Goal: Find specific page/section: Find specific page/section

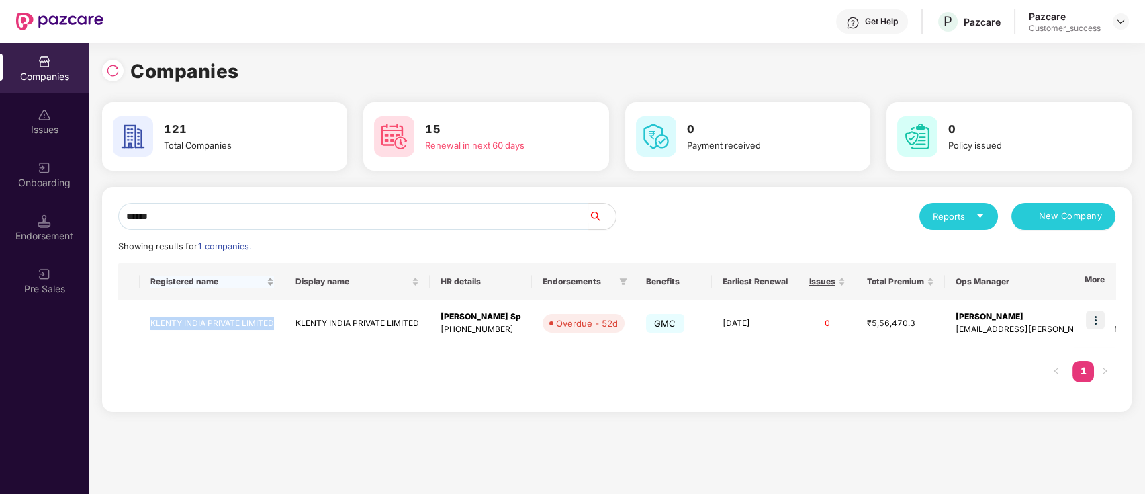
copy tr "KLENTY INDIA PRIVATE LIMITED"
drag, startPoint x: 282, startPoint y: 320, endPoint x: 195, endPoint y: 227, distance: 126.9
click at [197, 243] on div "****** Reports New Company Showing results for 1 companies. Registered name Dis…" at bounding box center [617, 299] width 998 height 193
click at [652, 212] on div "Reports New Company" at bounding box center [866, 216] width 499 height 27
click at [508, 228] on input "******" at bounding box center [353, 216] width 471 height 27
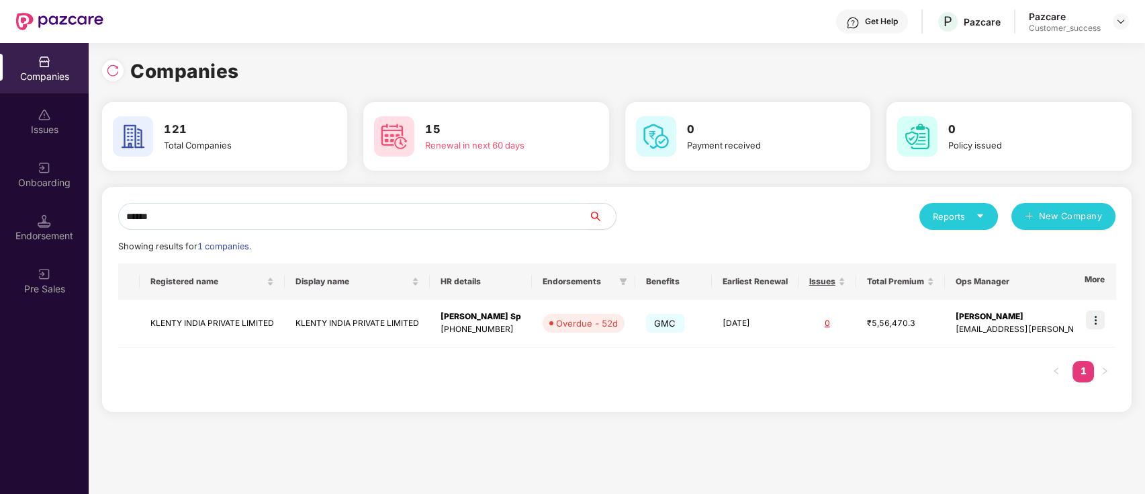
click at [388, 82] on div "Companies" at bounding box center [617, 71] width 1030 height 30
click at [275, 219] on input "******" at bounding box center [353, 216] width 471 height 27
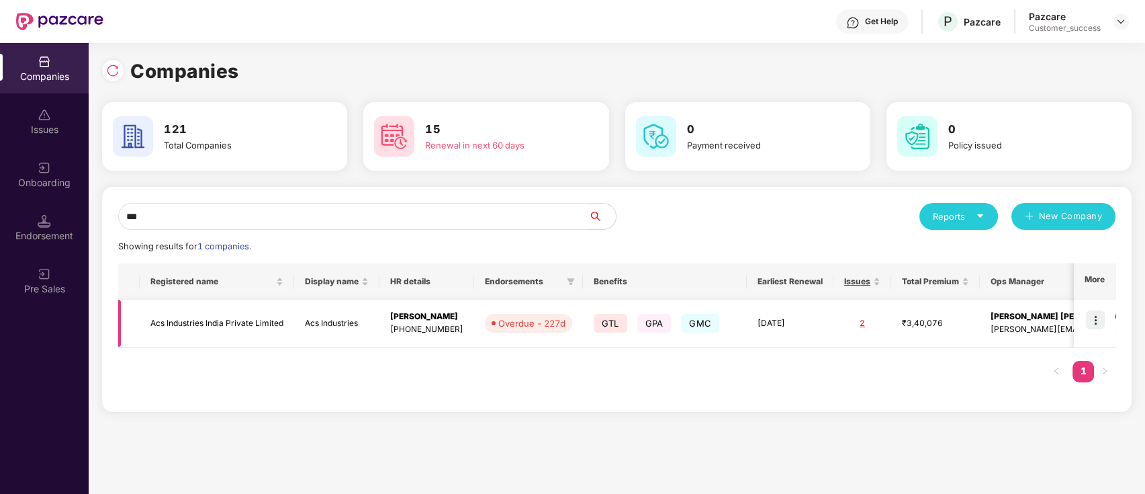
type input "***"
click at [1096, 314] on img at bounding box center [1095, 319] width 19 height 19
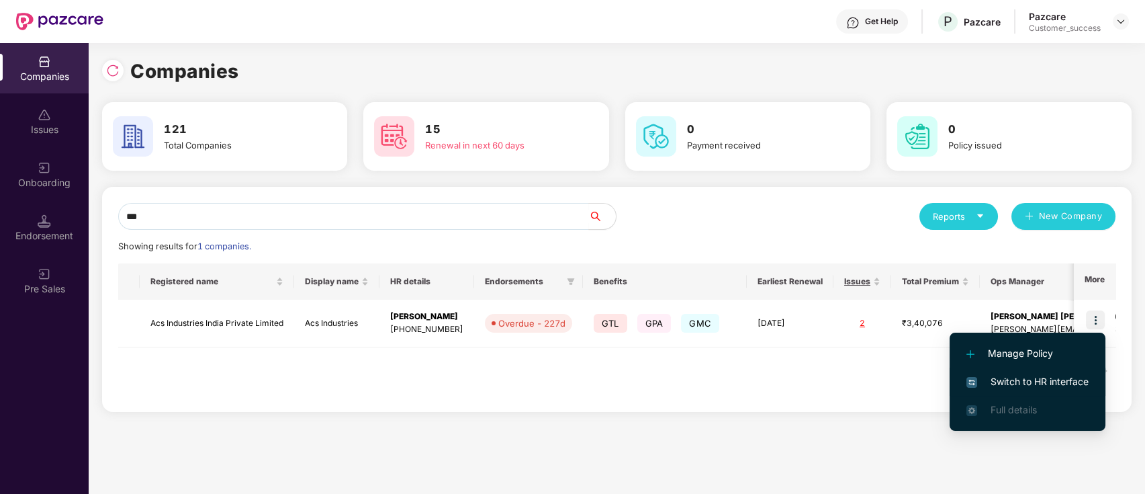
click at [1038, 374] on span "Switch to HR interface" at bounding box center [1028, 381] width 122 height 15
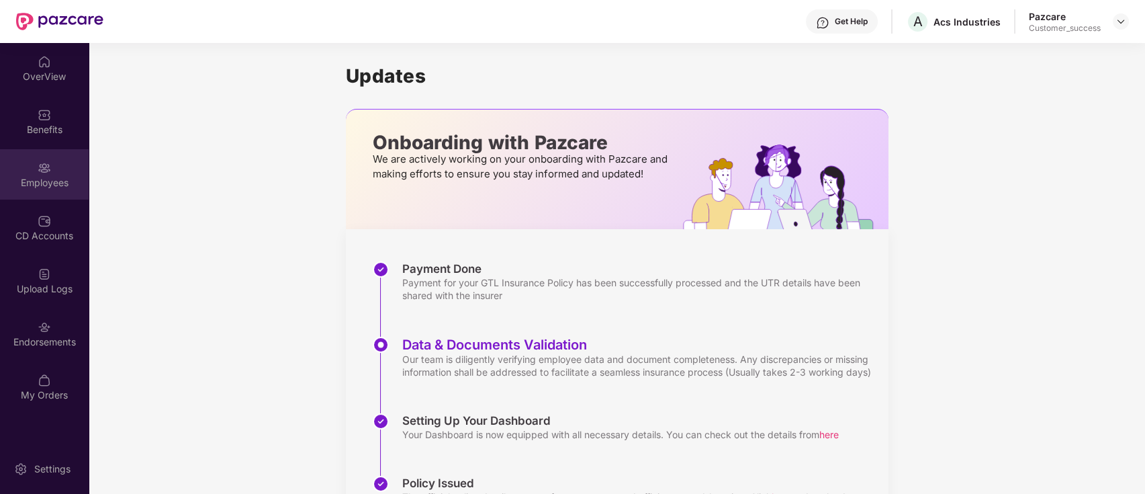
click at [46, 176] on div "Employees" at bounding box center [44, 182] width 89 height 13
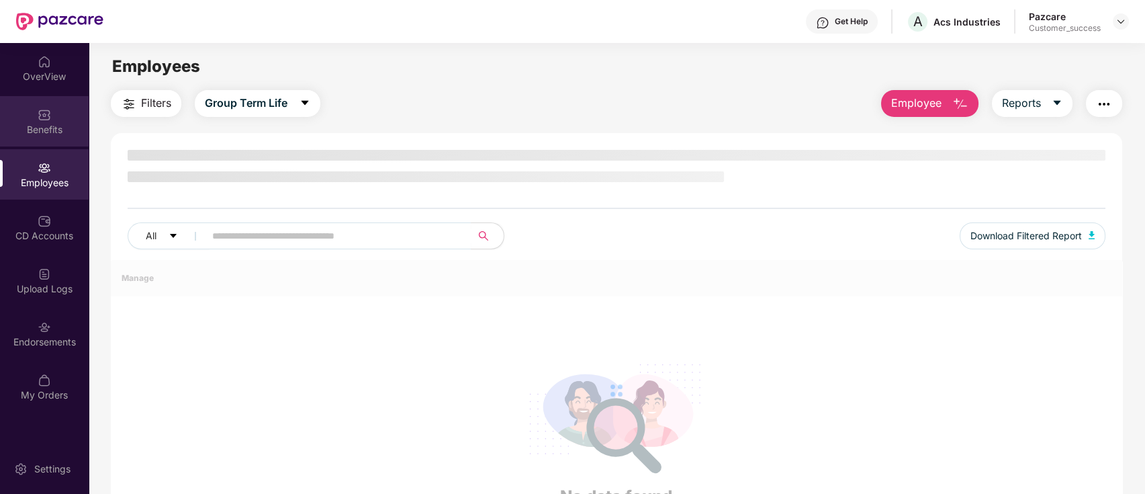
click at [42, 118] on img at bounding box center [44, 114] width 13 height 13
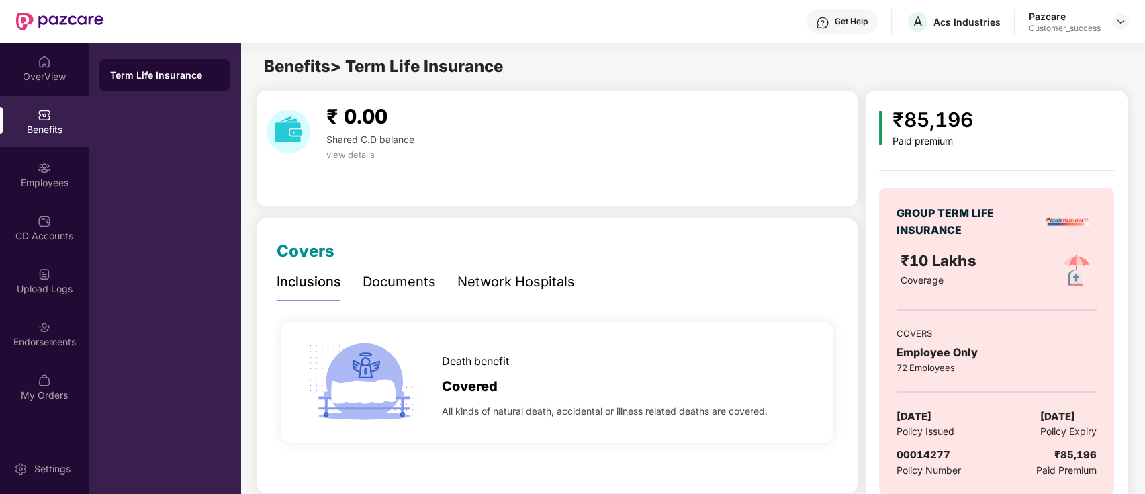
click at [1121, 32] on div "Pazcare Customer_success" at bounding box center [1079, 22] width 100 height 24
click at [1123, 19] on img at bounding box center [1121, 21] width 11 height 11
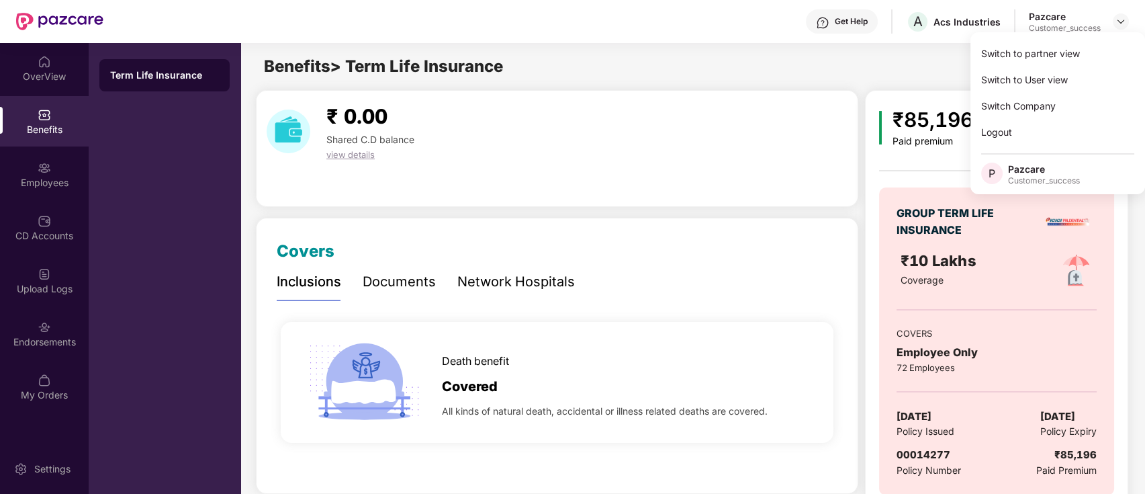
click at [1102, 42] on div "Switch to partner view" at bounding box center [1058, 53] width 175 height 26
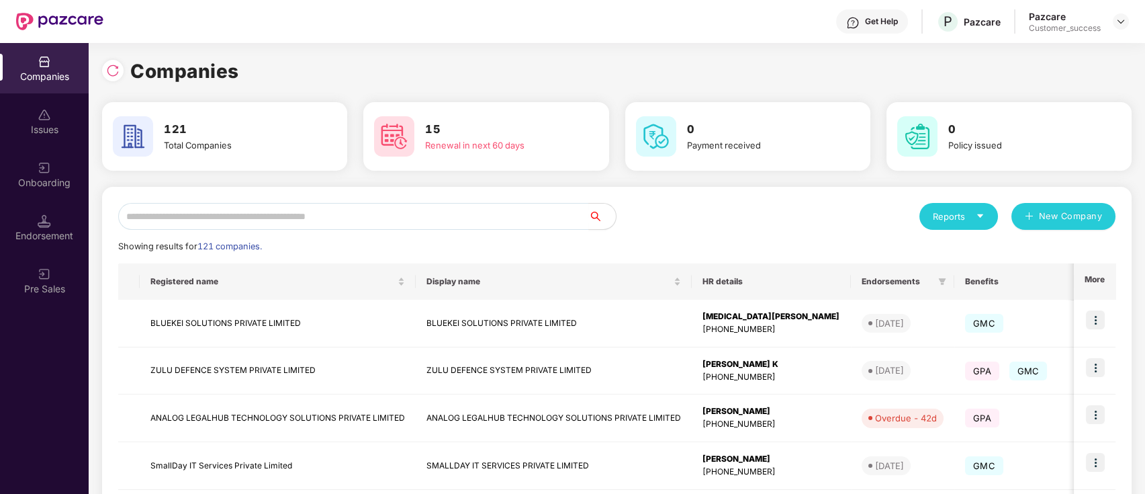
click at [257, 213] on input "text" at bounding box center [353, 216] width 471 height 27
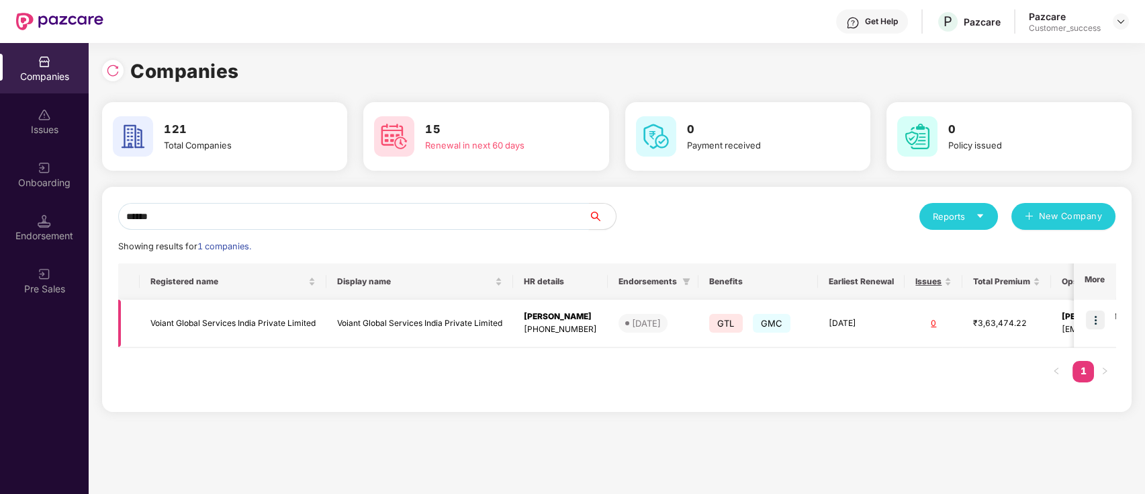
type input "******"
click at [220, 308] on td "Voiant Global Services India Private Limited" at bounding box center [233, 324] width 187 height 48
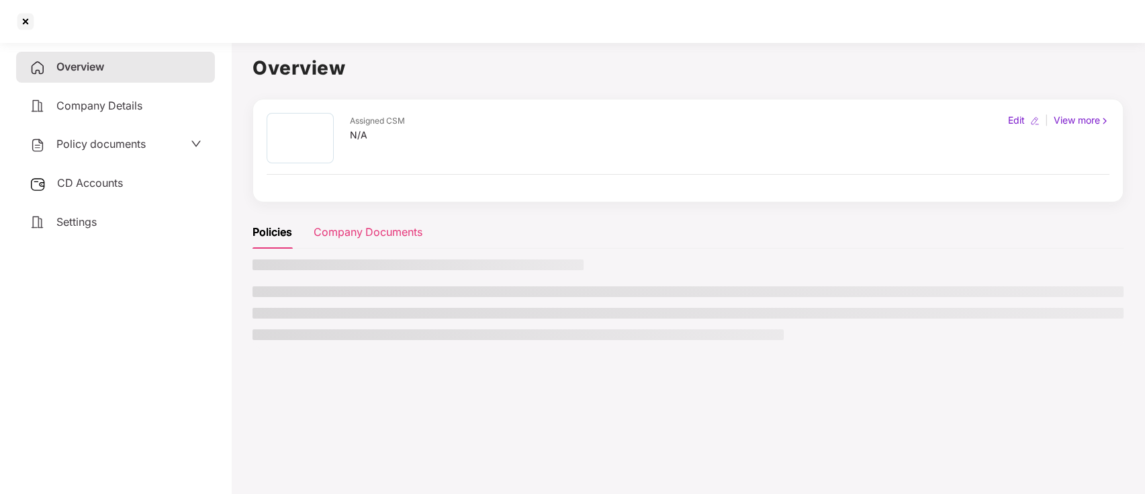
click at [345, 240] on div "Company Documents" at bounding box center [368, 232] width 109 height 17
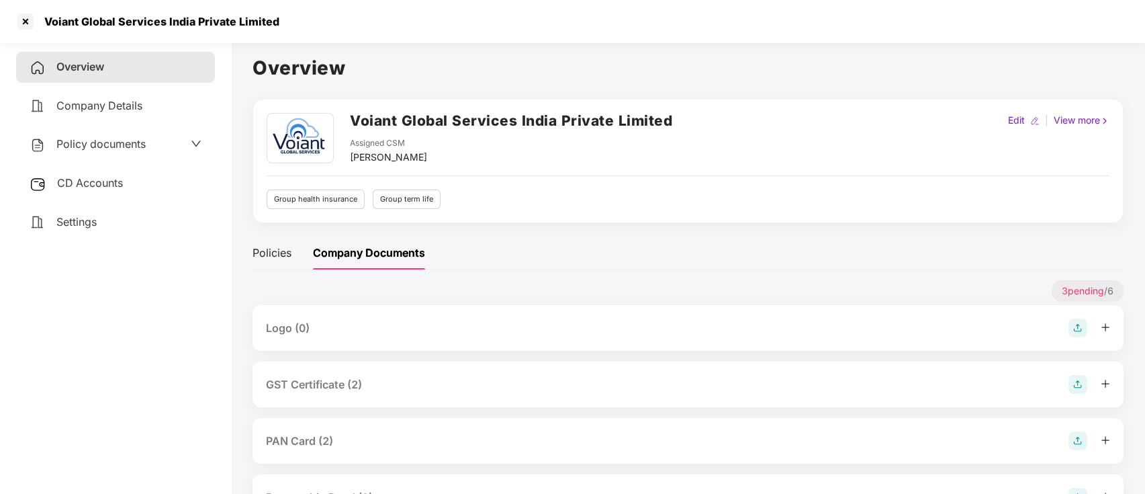
click at [345, 249] on div "Company Documents" at bounding box center [369, 253] width 112 height 17
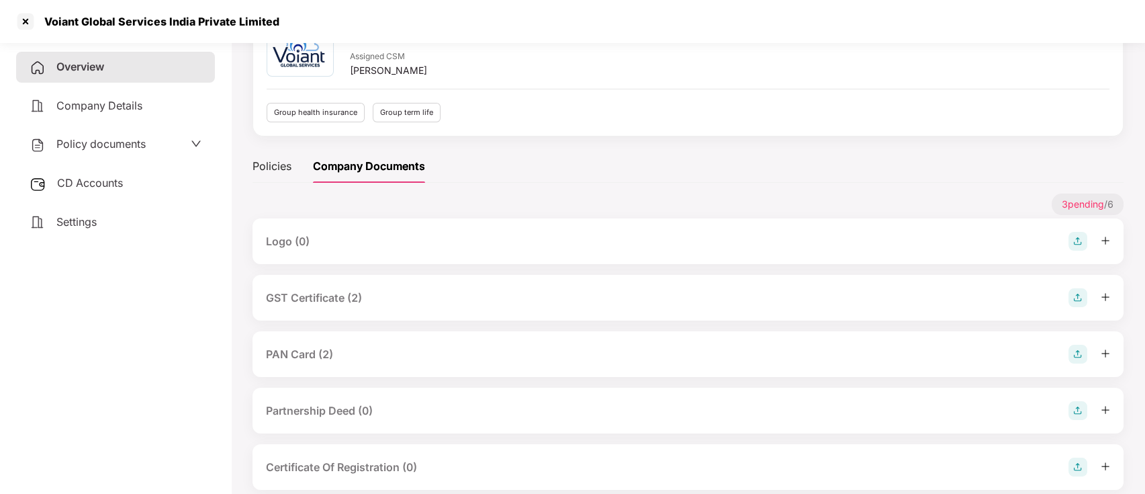
scroll to position [89, 0]
click at [404, 312] on div "GST Certificate (2)" at bounding box center [688, 295] width 871 height 46
click at [445, 289] on div "GST Certificate (2)" at bounding box center [688, 294] width 844 height 19
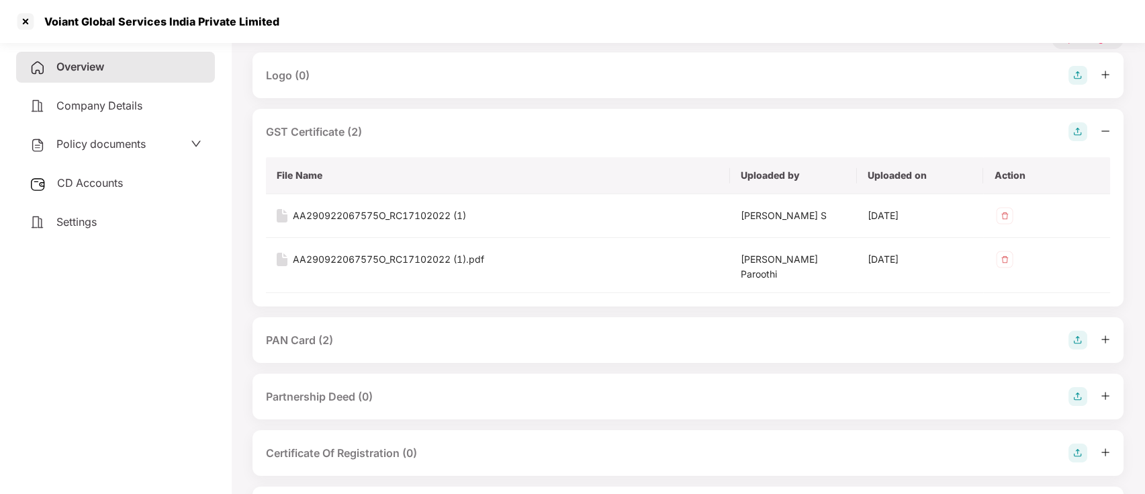
scroll to position [256, 0]
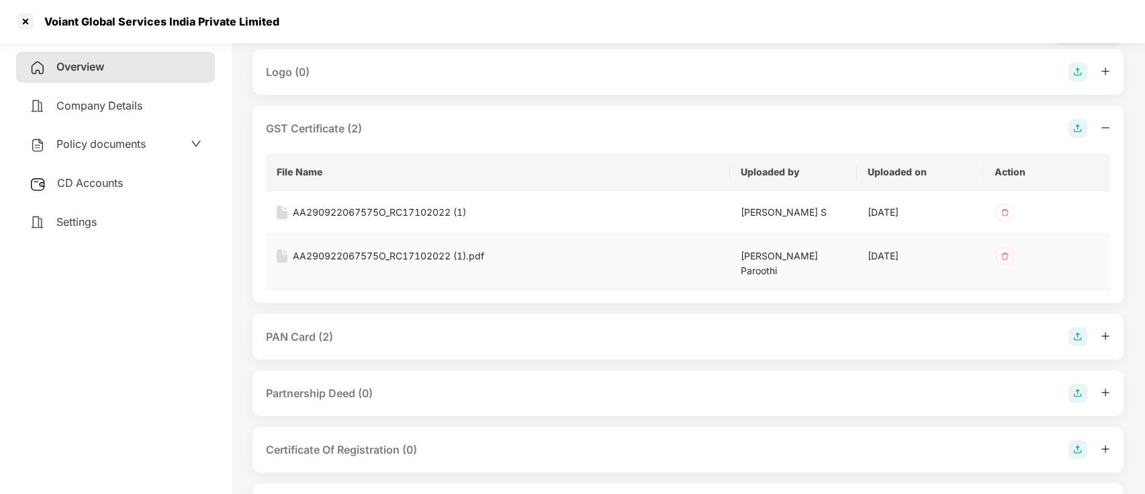
click at [392, 245] on td "AA290922067575O_RC17102022 (1).pdf" at bounding box center [498, 261] width 464 height 55
click at [376, 256] on div "AA290922067575O_RC17102022 (1).pdf" at bounding box center [388, 256] width 191 height 15
click at [15, 22] on div at bounding box center [25, 21] width 21 height 21
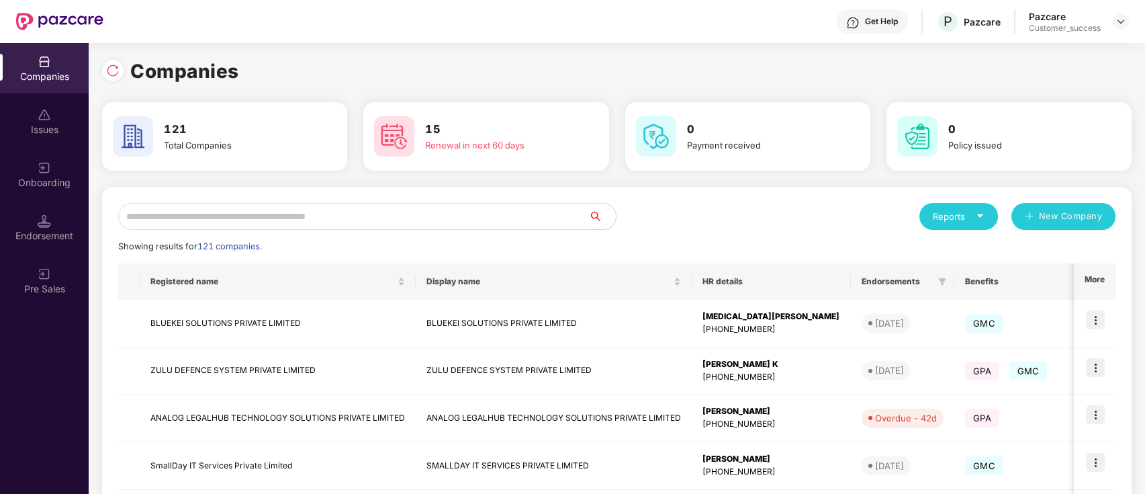
scroll to position [0, 0]
click at [282, 218] on input "text" at bounding box center [353, 216] width 471 height 27
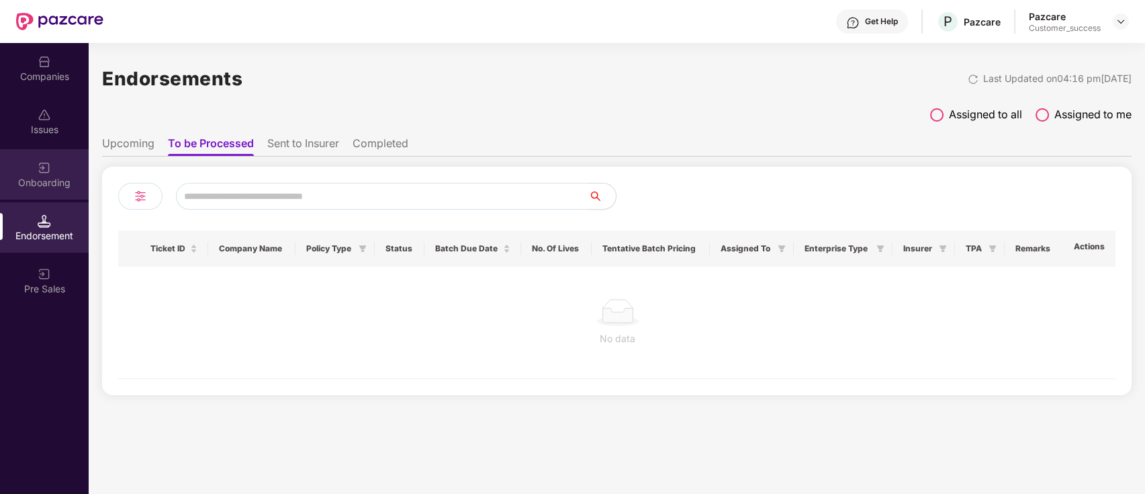
click at [43, 161] on img at bounding box center [44, 167] width 13 height 13
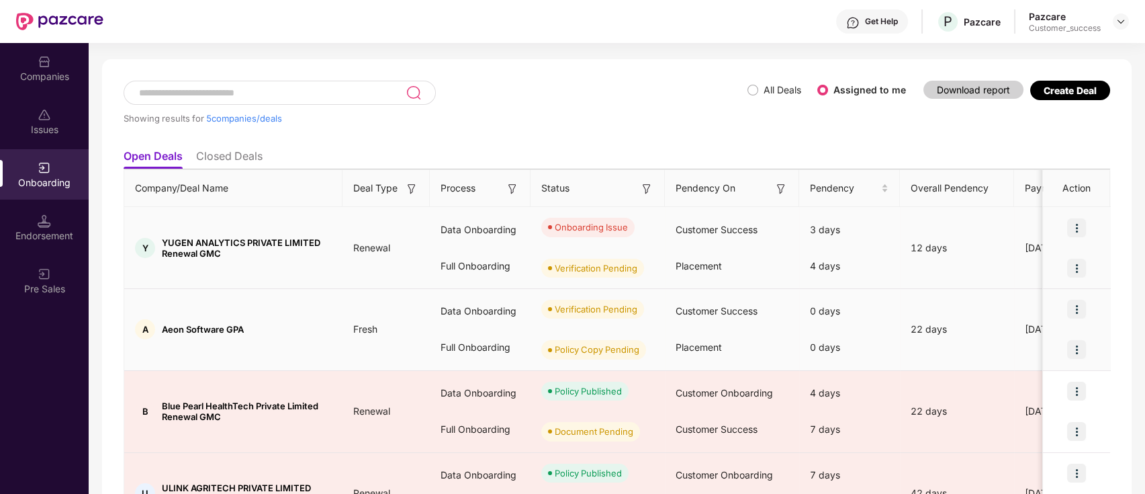
scroll to position [50, 0]
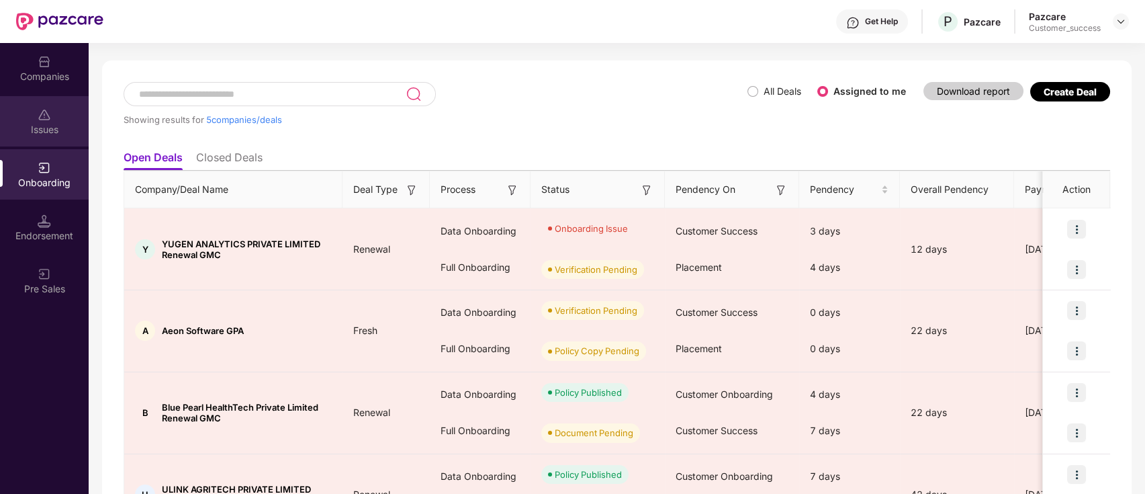
click at [50, 112] on img at bounding box center [44, 114] width 13 height 13
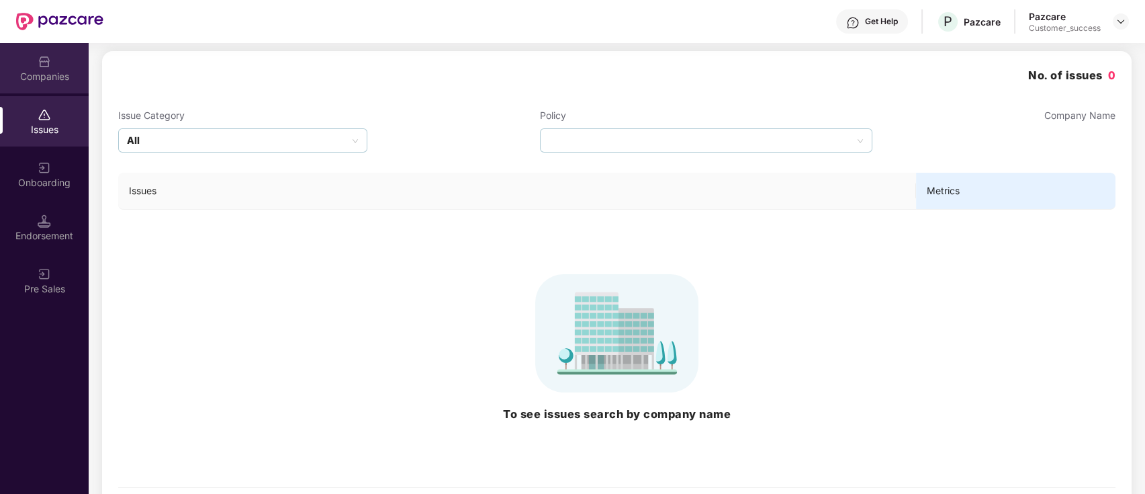
click at [45, 78] on div "Companies" at bounding box center [44, 76] width 89 height 13
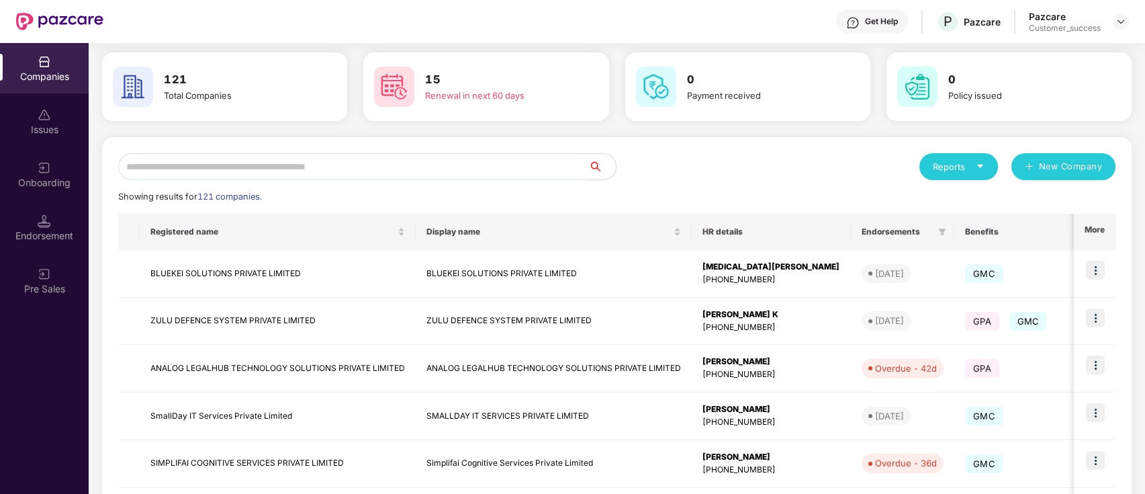
scroll to position [0, 0]
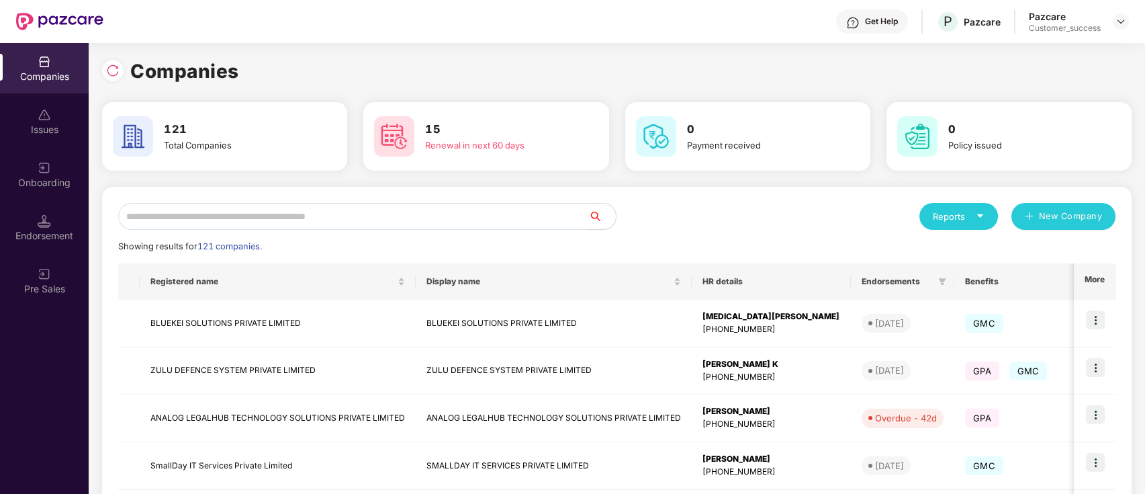
click at [317, 224] on input "text" at bounding box center [353, 216] width 471 height 27
drag, startPoint x: 61, startPoint y: 200, endPoint x: 42, endPoint y: 212, distance: 22.9
click at [42, 213] on div at bounding box center [44, 219] width 13 height 13
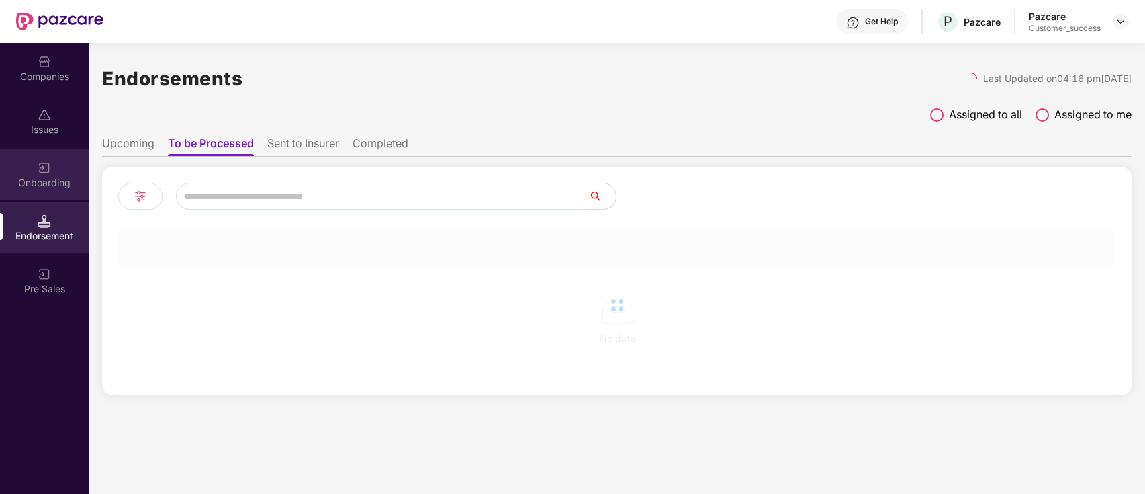
click at [42, 169] on img at bounding box center [44, 167] width 13 height 13
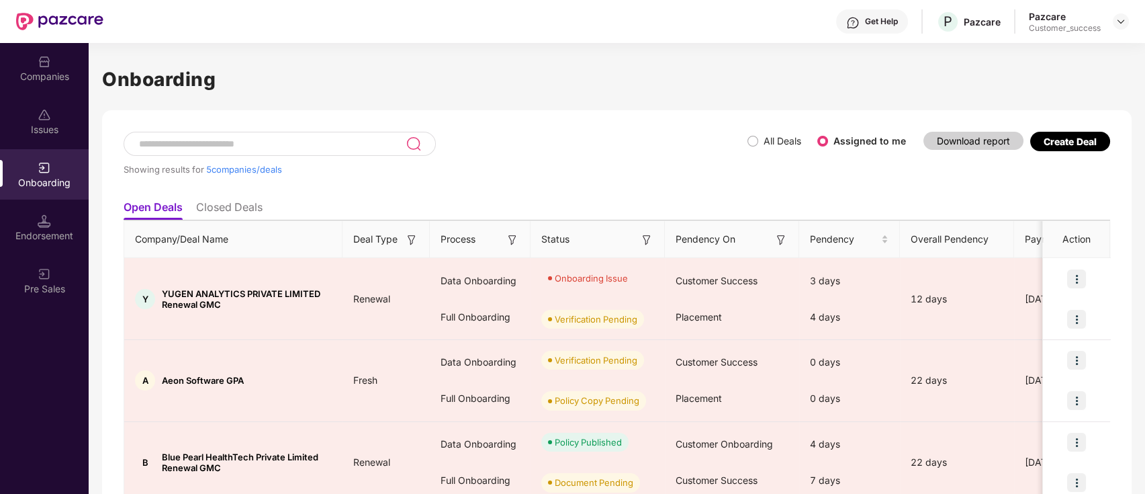
click at [770, 139] on label "All Deals" at bounding box center [783, 140] width 38 height 11
click at [745, 142] on div "Showing results for 5 companies/deals" at bounding box center [436, 163] width 624 height 62
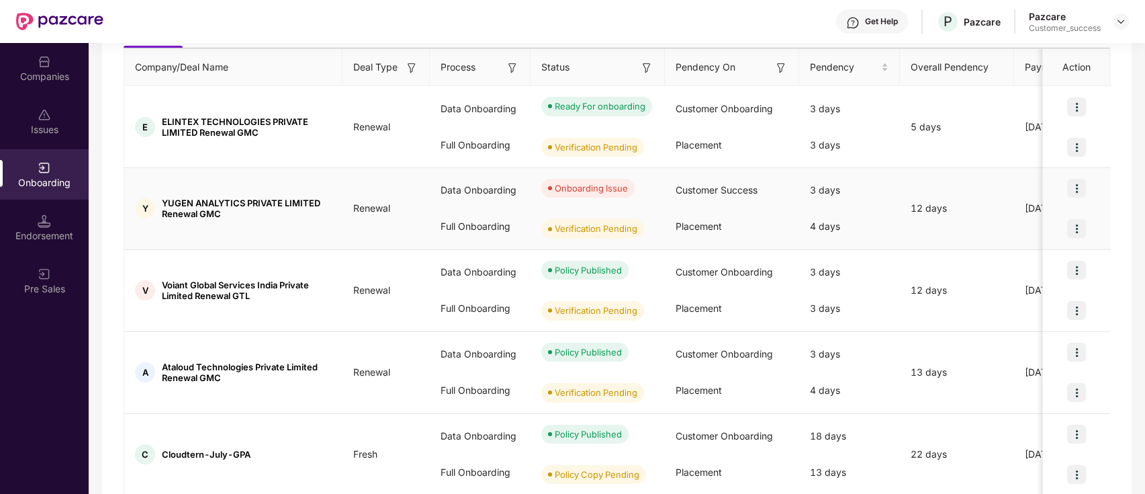
scroll to position [148, 0]
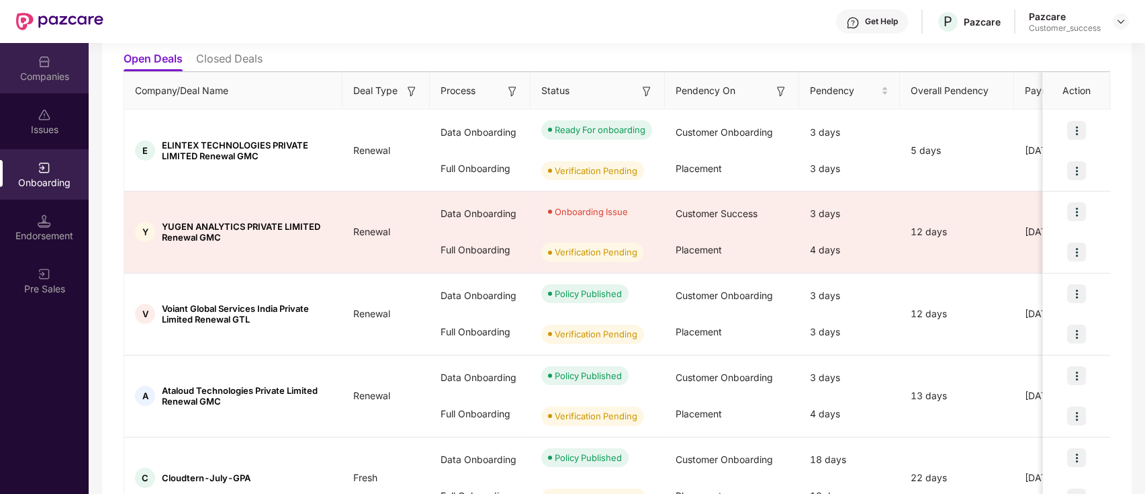
click at [62, 85] on div "Companies" at bounding box center [44, 68] width 89 height 50
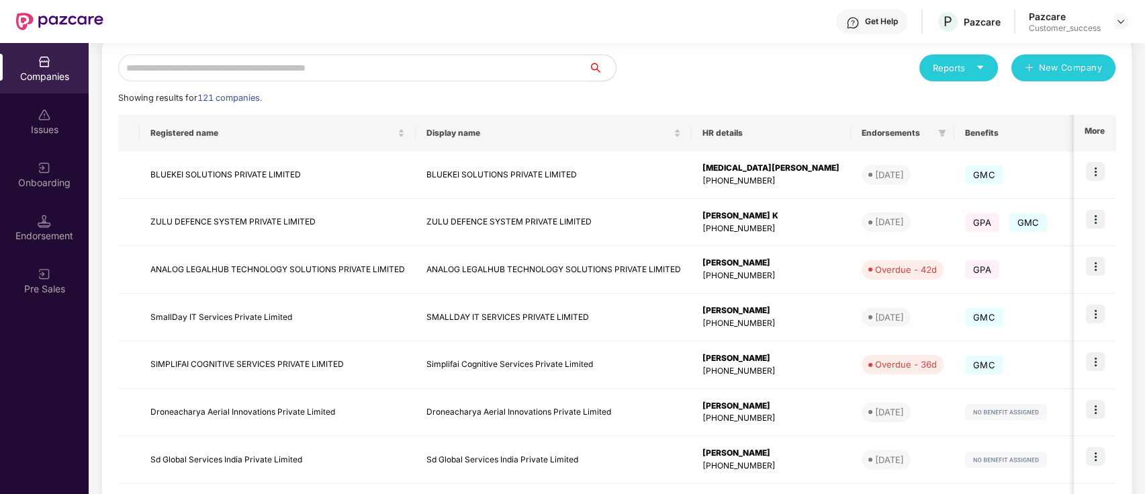
scroll to position [0, 0]
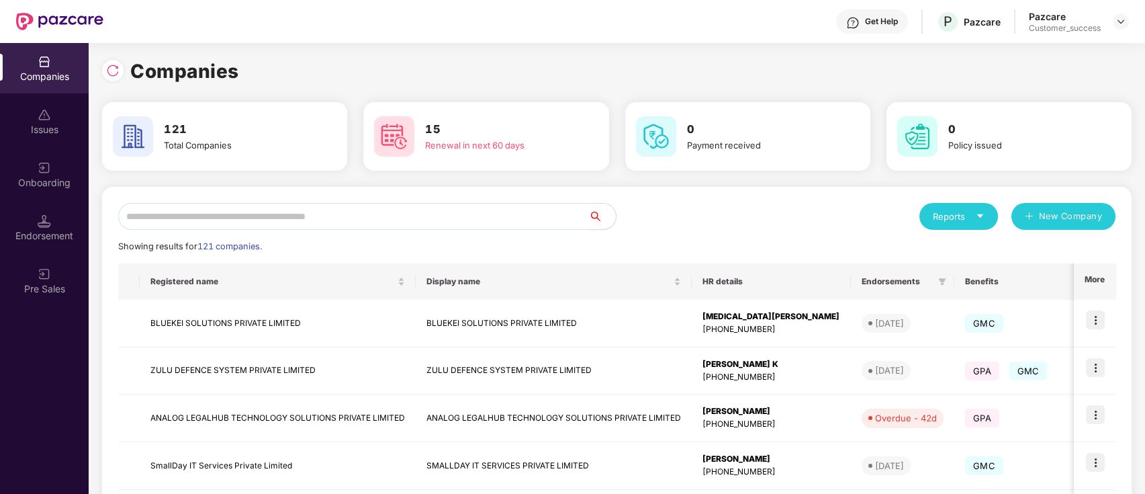
click at [234, 207] on input "text" at bounding box center [353, 216] width 471 height 27
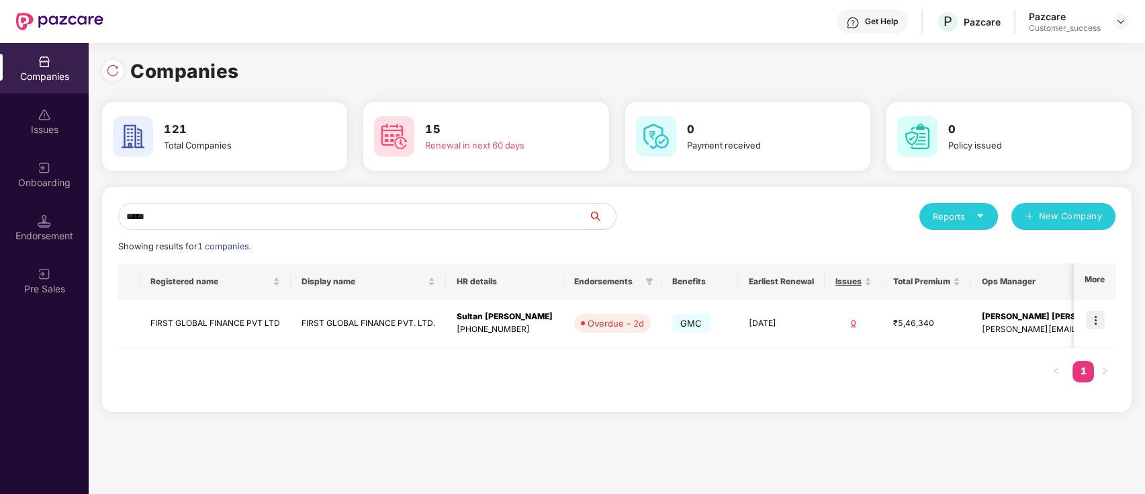
click at [331, 223] on input "*****" at bounding box center [353, 216] width 471 height 27
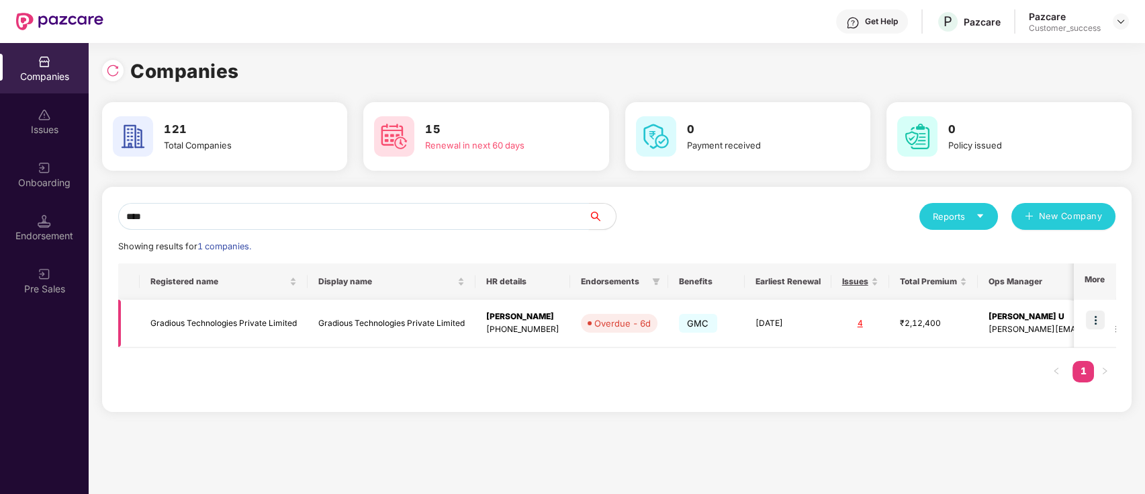
type input "****"
click at [1101, 320] on img at bounding box center [1095, 319] width 19 height 19
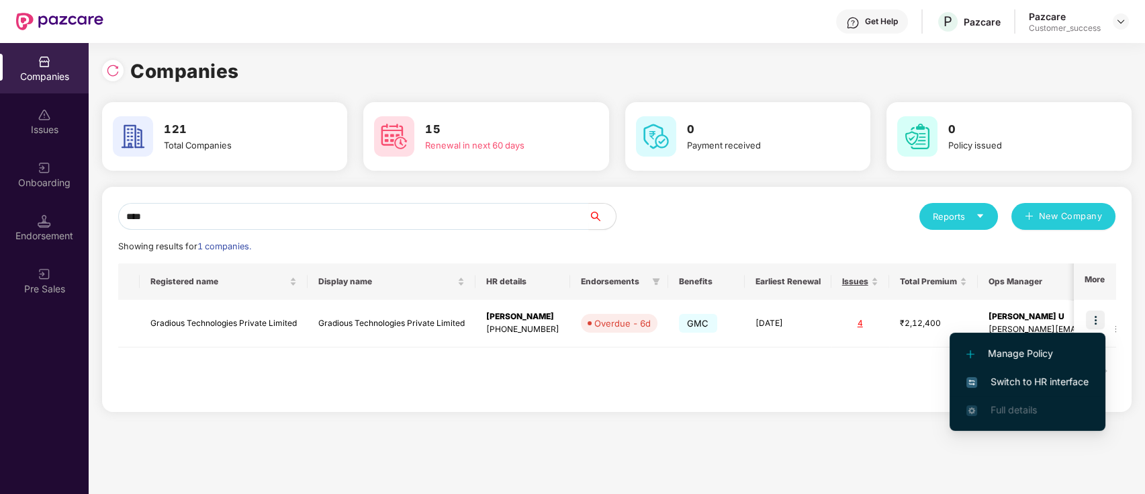
click at [1051, 387] on span "Switch to HR interface" at bounding box center [1028, 381] width 122 height 15
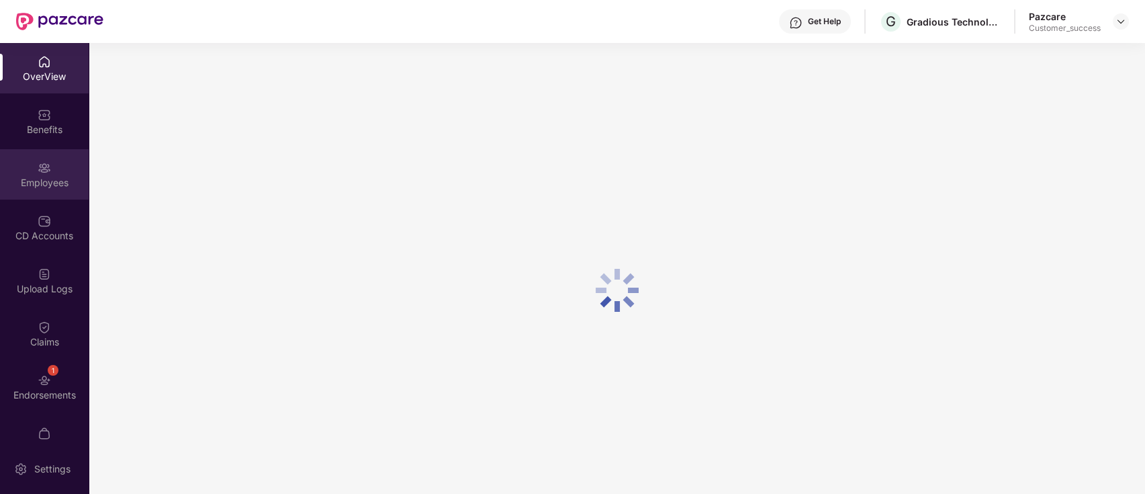
click at [40, 185] on div "Employees" at bounding box center [44, 182] width 89 height 13
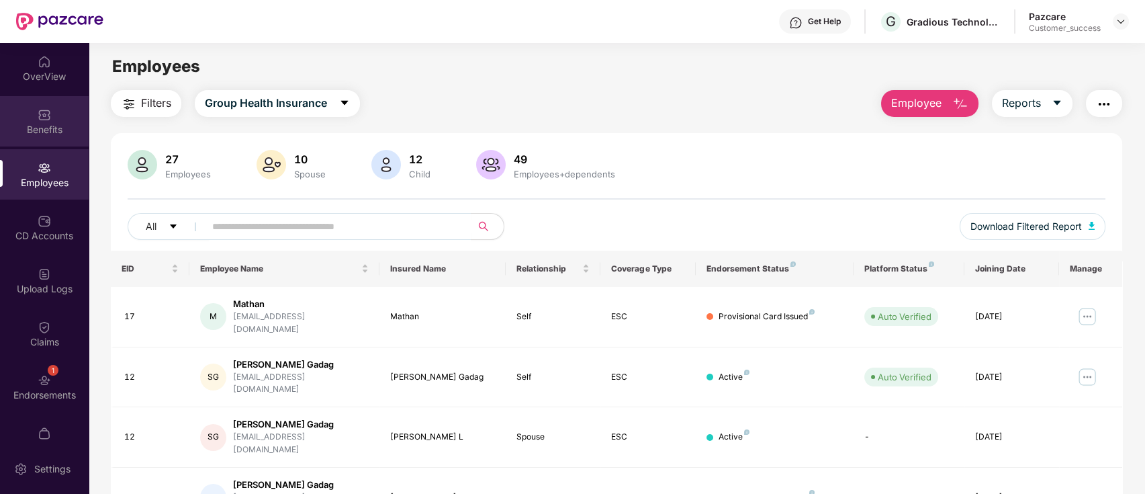
click at [43, 142] on div "Benefits" at bounding box center [44, 121] width 89 height 50
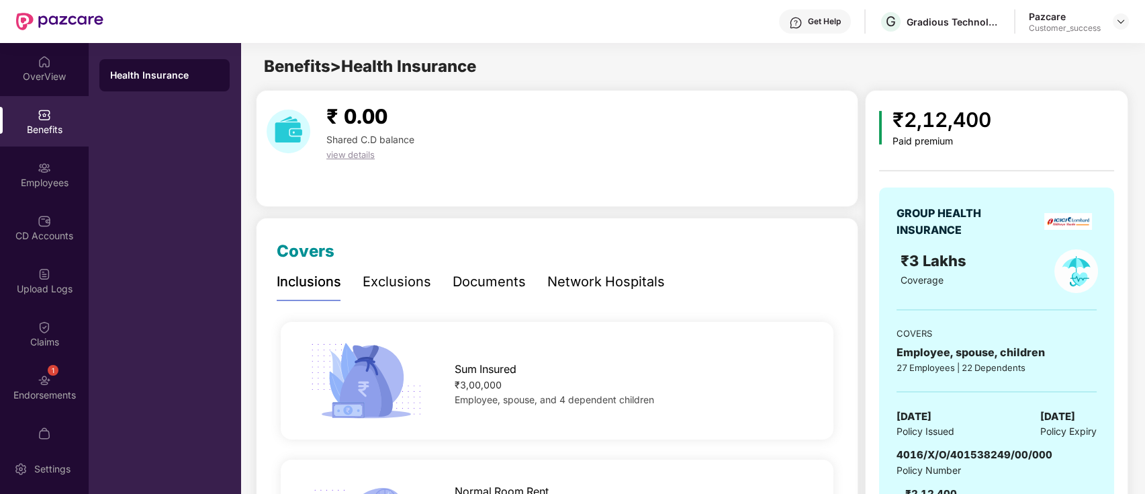
scroll to position [1183, 0]
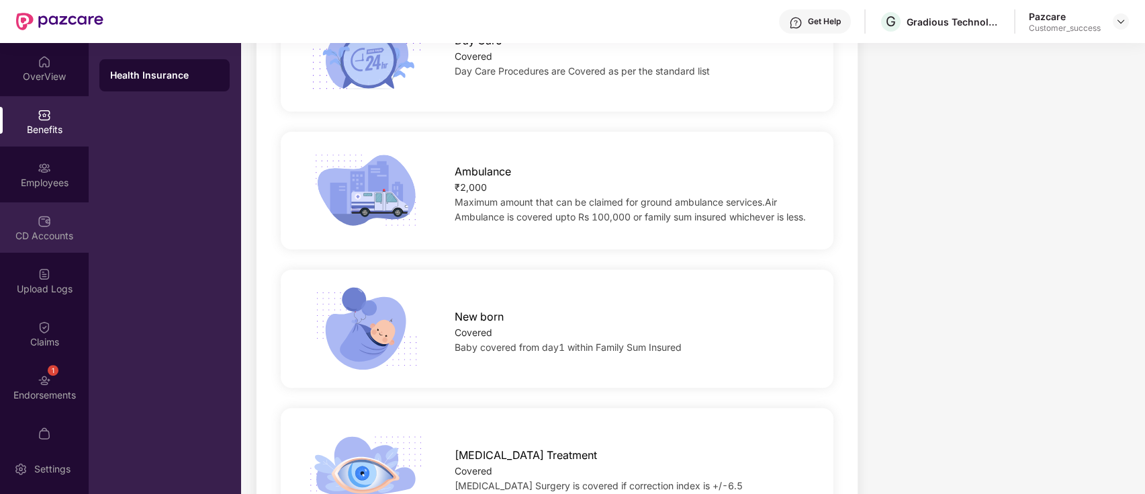
click at [19, 206] on div "CD Accounts" at bounding box center [44, 227] width 89 height 50
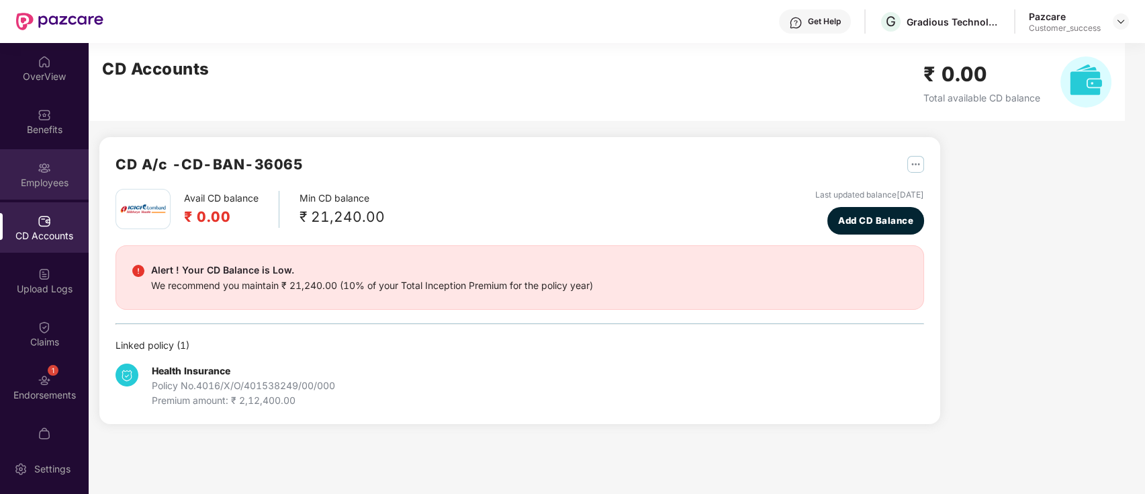
scroll to position [0, 0]
click at [48, 181] on div "Employees" at bounding box center [44, 182] width 89 height 13
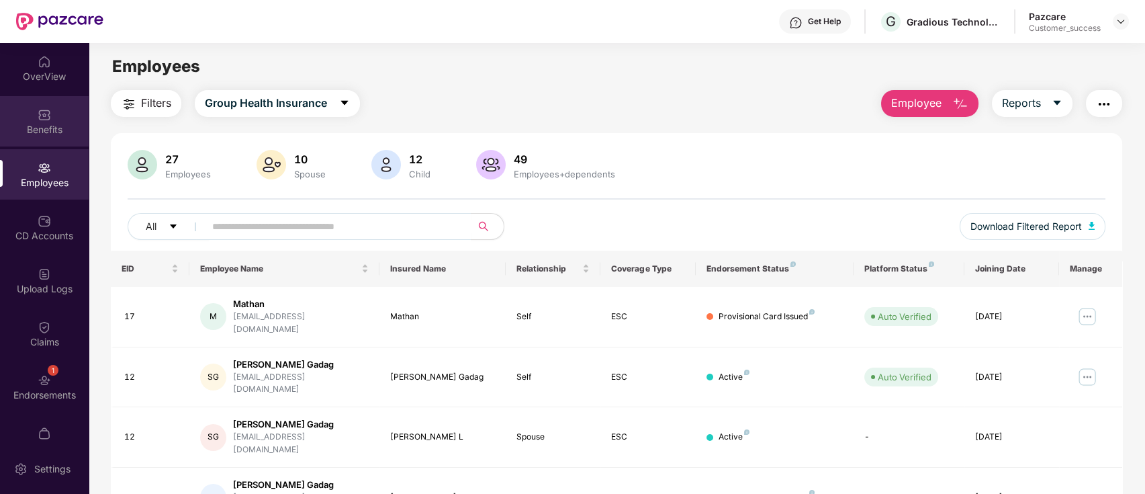
click at [14, 100] on div "Benefits" at bounding box center [44, 121] width 89 height 50
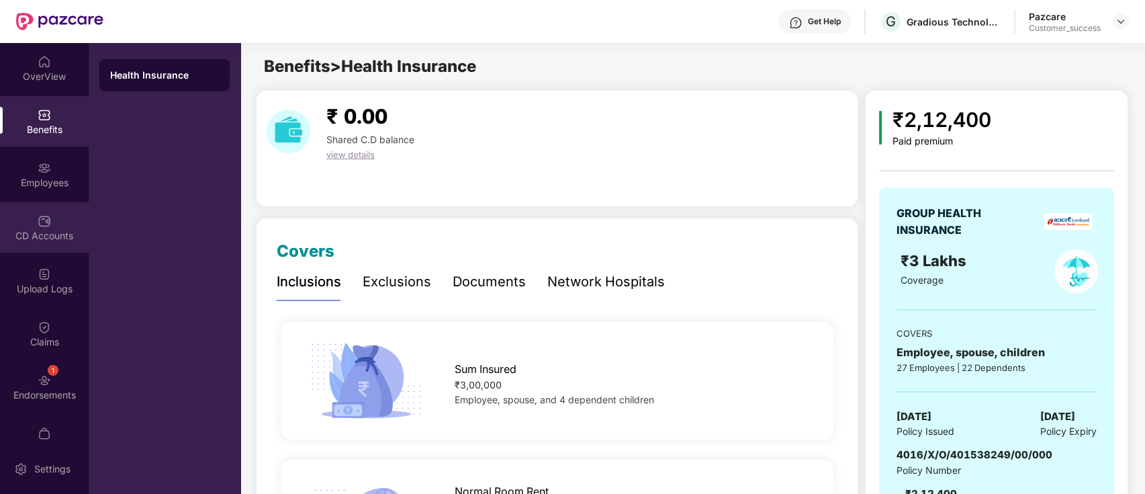
click at [26, 216] on div "CD Accounts" at bounding box center [44, 227] width 89 height 50
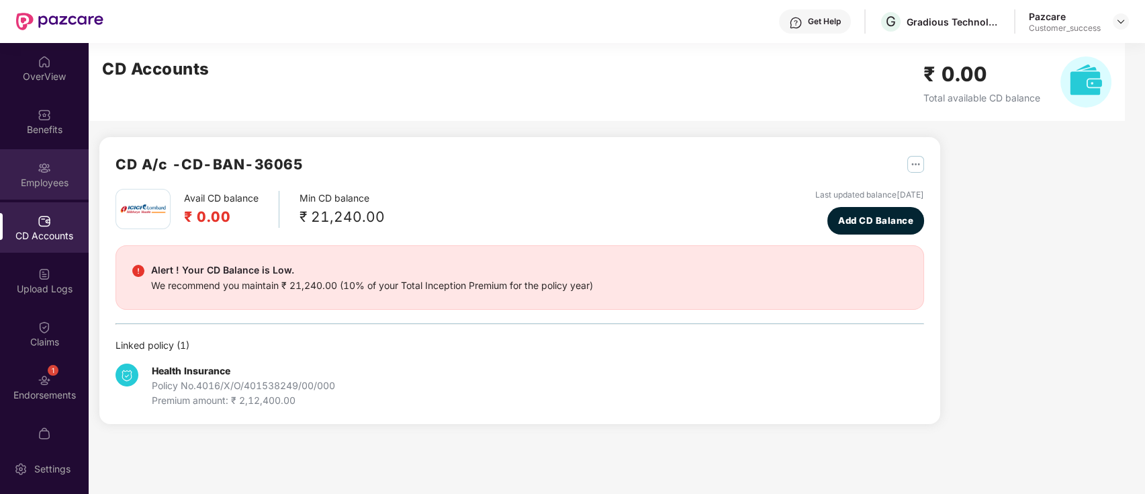
click at [38, 172] on img at bounding box center [44, 167] width 13 height 13
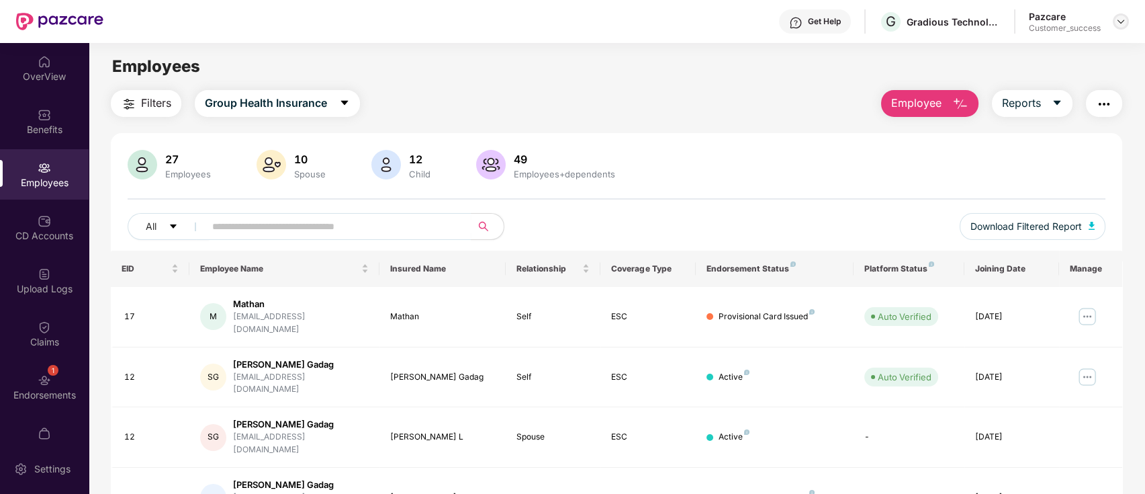
click at [1121, 28] on div at bounding box center [1121, 21] width 16 height 16
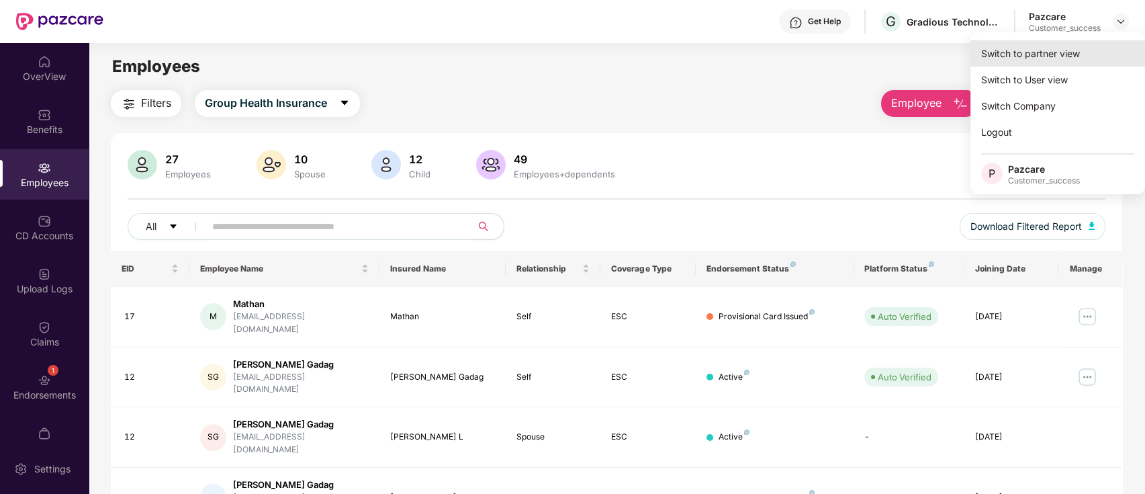
click at [1094, 51] on div "Switch to partner view" at bounding box center [1058, 53] width 175 height 26
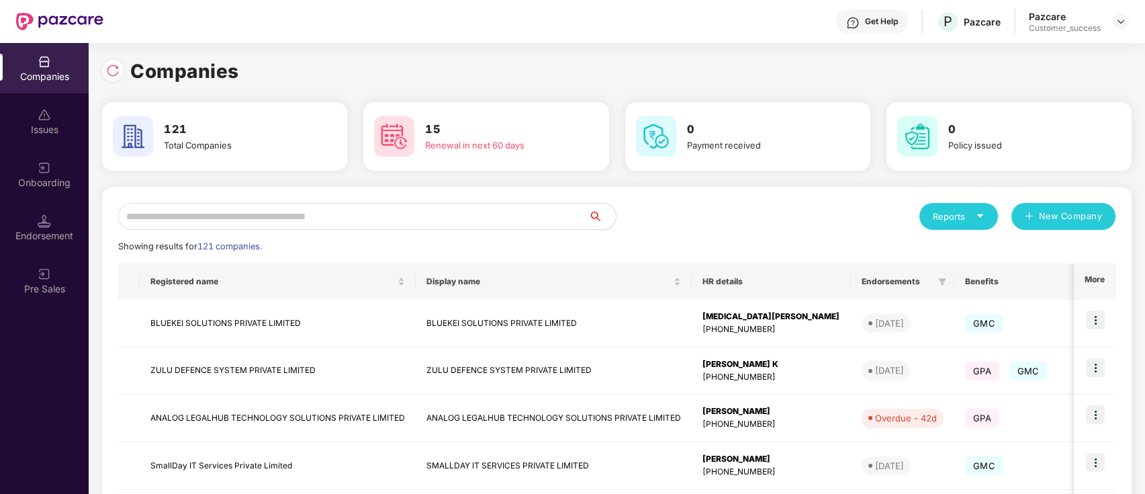
click at [336, 220] on input "text" at bounding box center [353, 216] width 471 height 27
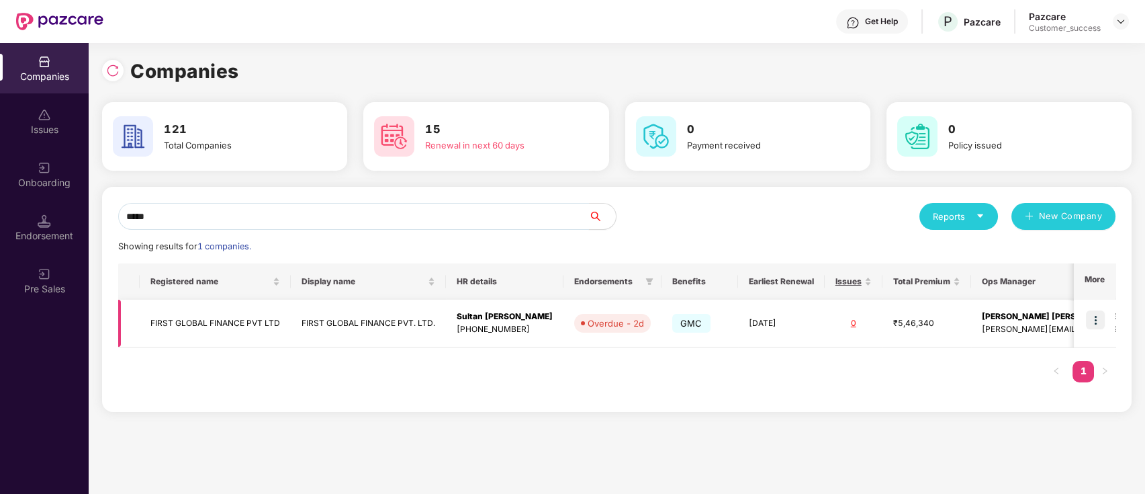
type input "*****"
copy td "FIRST GLOBAL FINANCE PVT LTD"
drag, startPoint x: 269, startPoint y: 323, endPoint x: 148, endPoint y: 341, distance: 122.3
click at [148, 341] on td "FIRST GLOBAL FINANCE PVT LTD" at bounding box center [215, 324] width 151 height 48
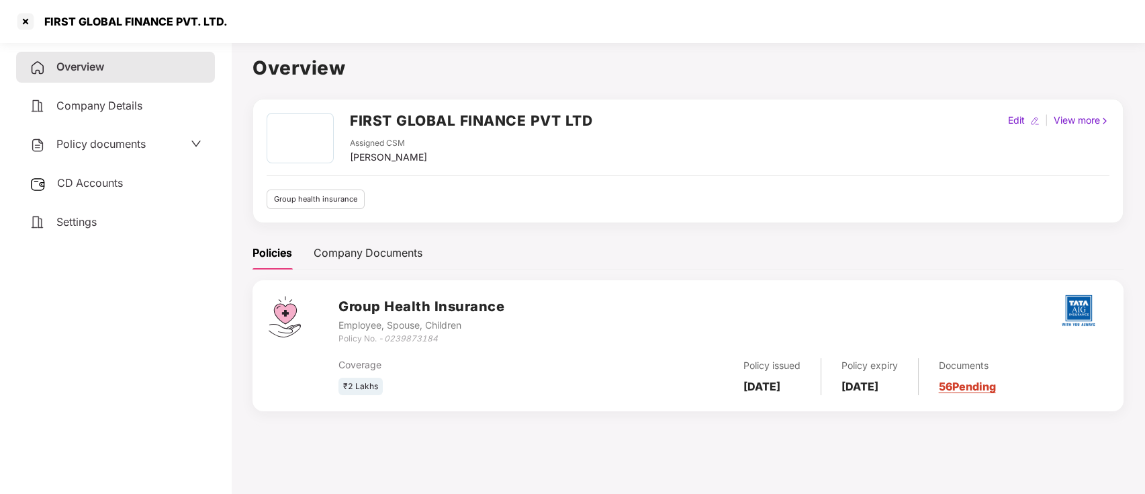
drag, startPoint x: 41, startPoint y: 390, endPoint x: 59, endPoint y: 261, distance: 130.2
click at [44, 368] on div "Overview Company Details Policy documents CD Accounts Settings" at bounding box center [115, 265] width 199 height 427
click at [511, 41] on div "FIRST GLOBAL FINANCE PVT. LTD." at bounding box center [572, 21] width 1145 height 43
click at [30, 17] on div at bounding box center [25, 21] width 21 height 21
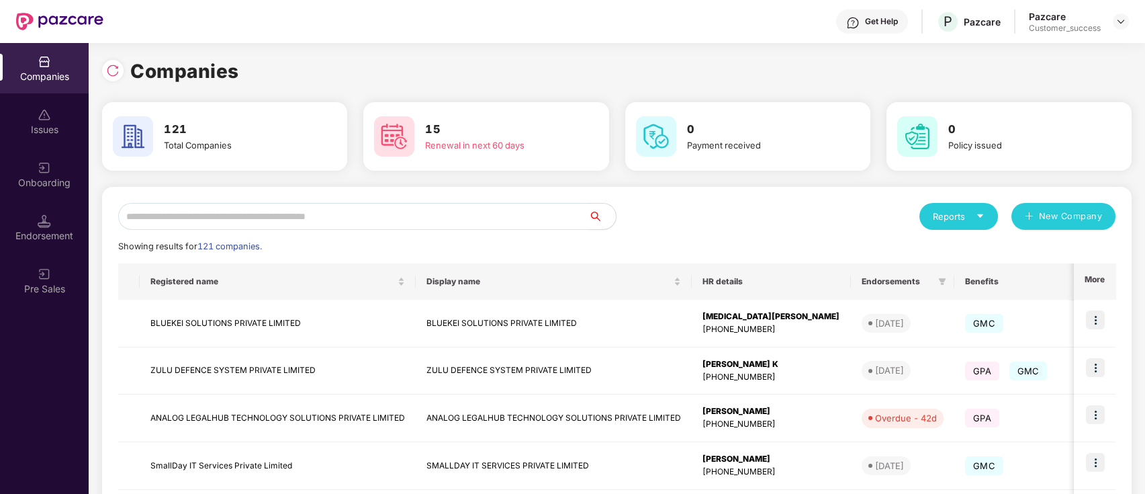
click at [312, 210] on input "text" at bounding box center [353, 216] width 471 height 27
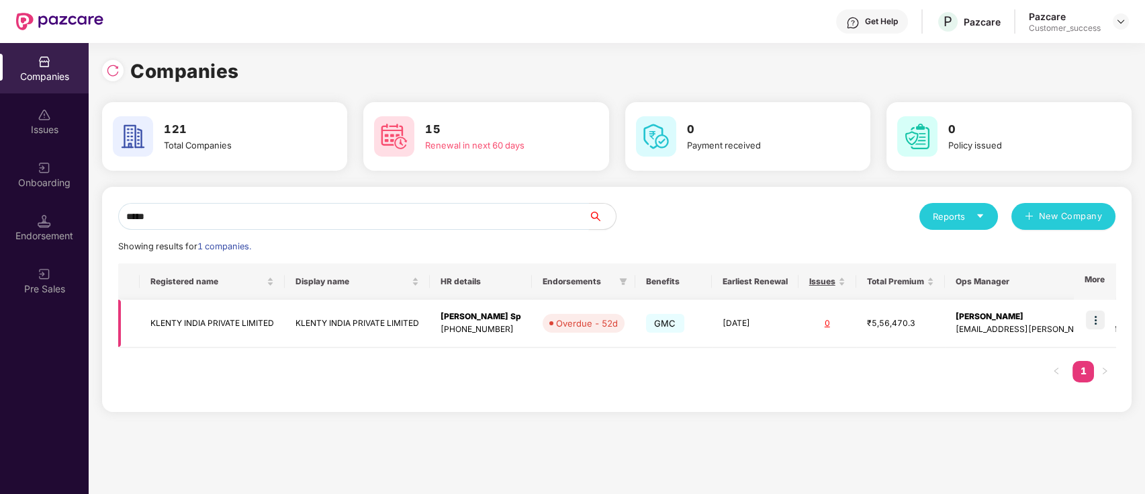
type input "*****"
copy tr "KLENTY INDIA PRIVATE LIMITED"
drag, startPoint x: 275, startPoint y: 318, endPoint x: 145, endPoint y: 313, distance: 130.4
click at [145, 313] on td "KLENTY INDIA PRIVATE LIMITED" at bounding box center [212, 324] width 145 height 48
